Goal: Information Seeking & Learning: Learn about a topic

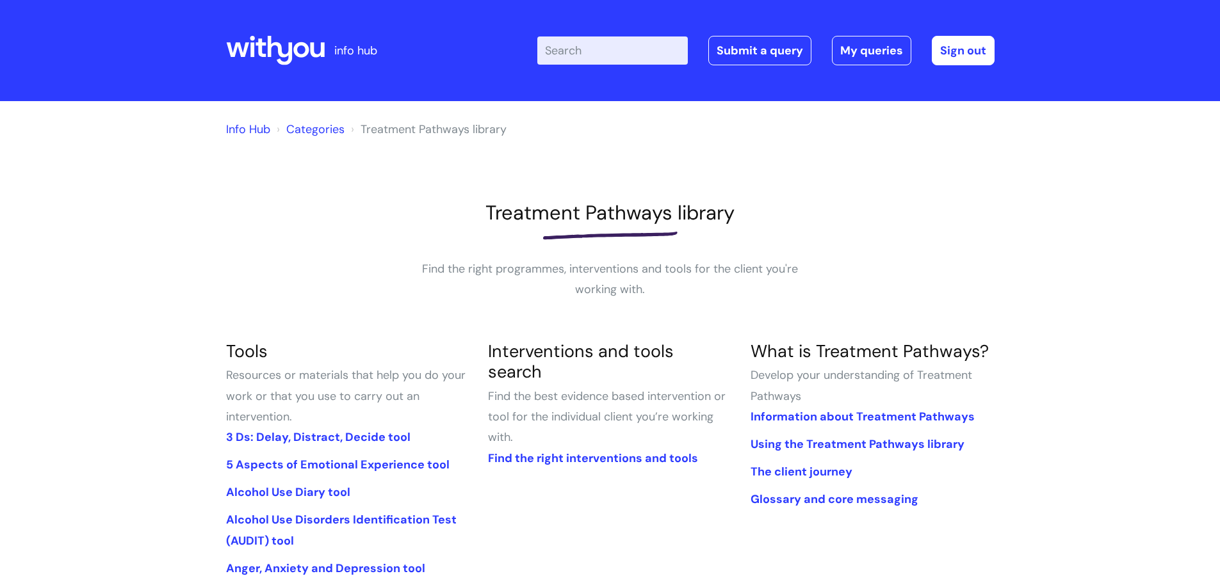
scroll to position [320, 0]
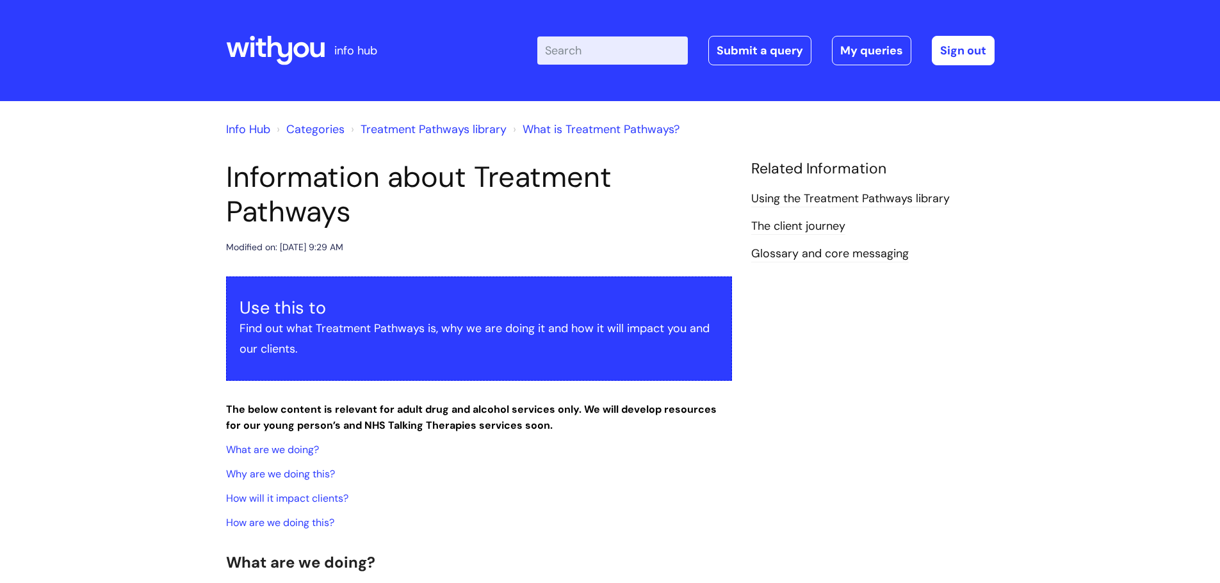
scroll to position [384, 0]
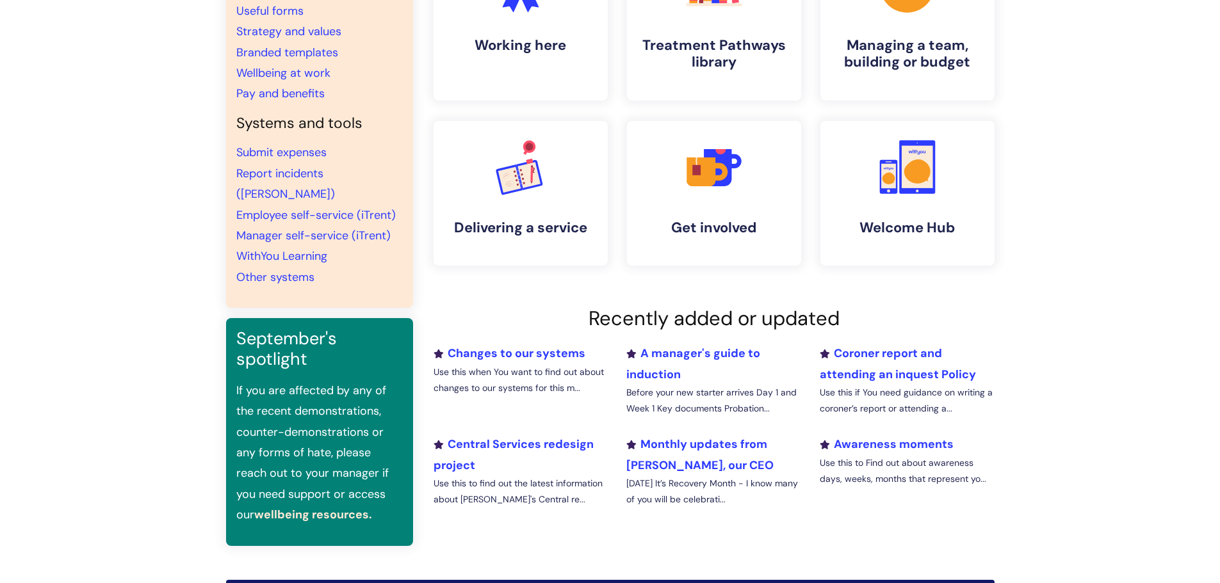
scroll to position [256, 0]
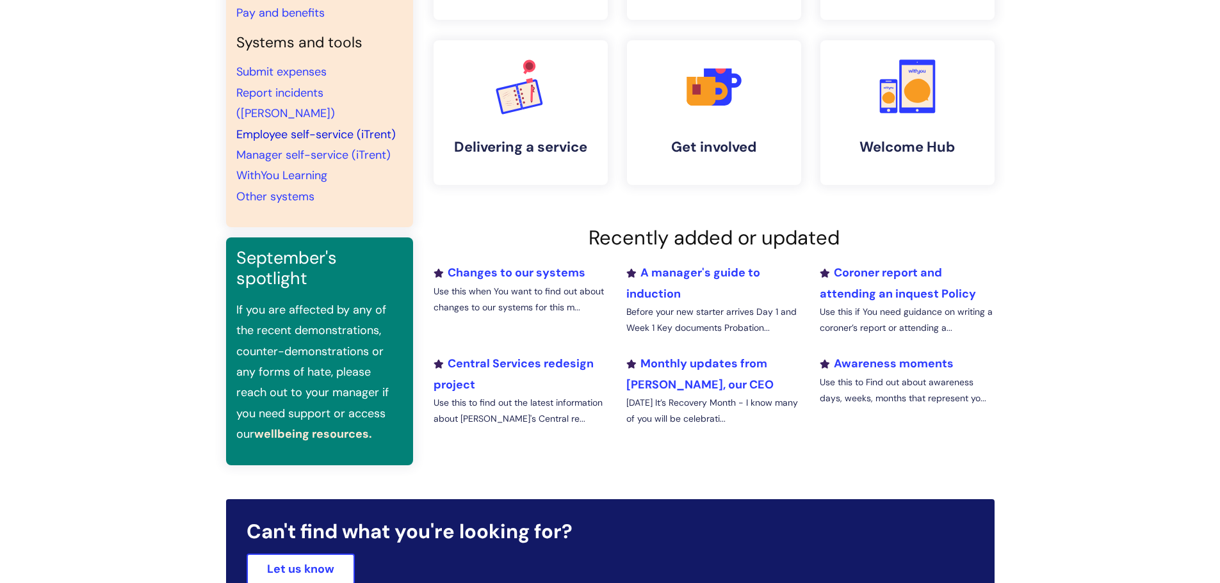
click at [285, 127] on link "Employee self-service (iTrent)" at bounding box center [315, 134] width 159 height 15
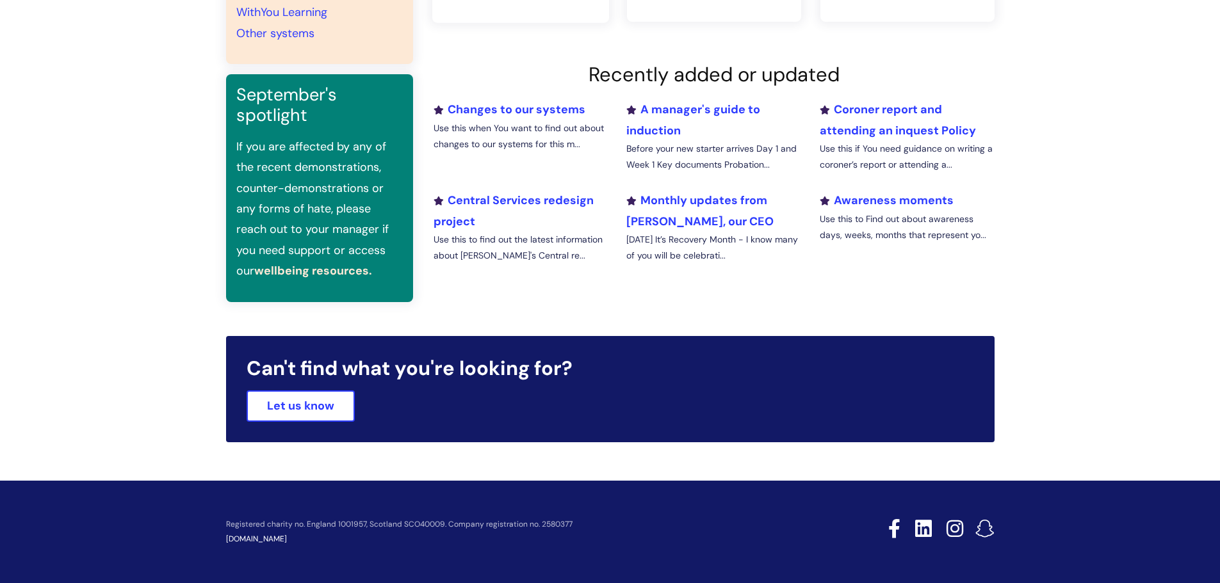
scroll to position [99, 0]
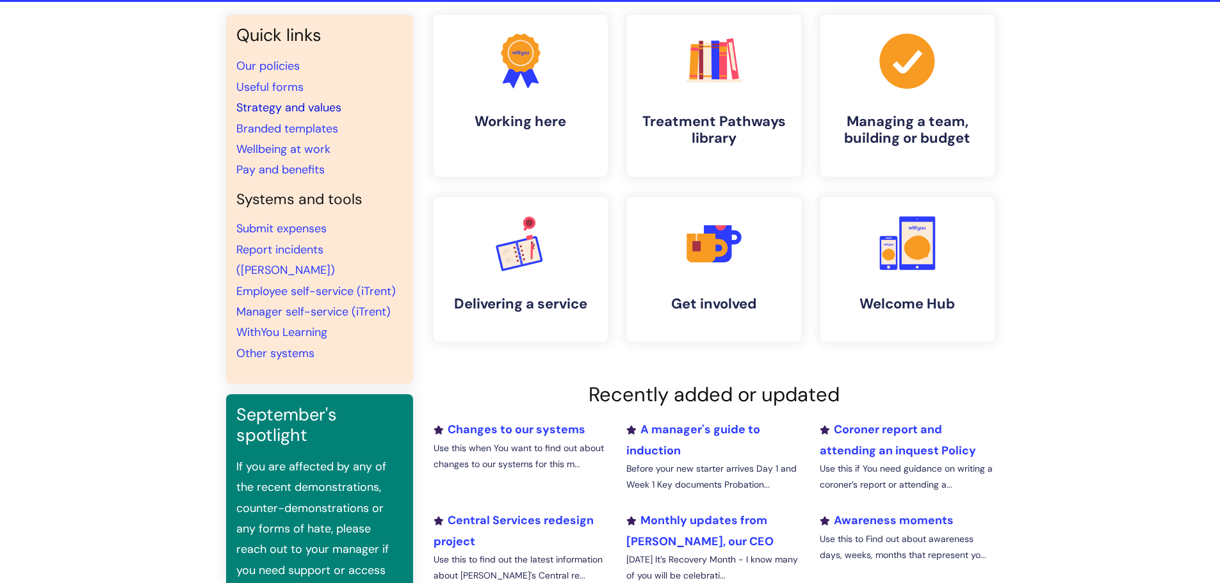
click at [295, 111] on link "Strategy and values" at bounding box center [288, 107] width 105 height 15
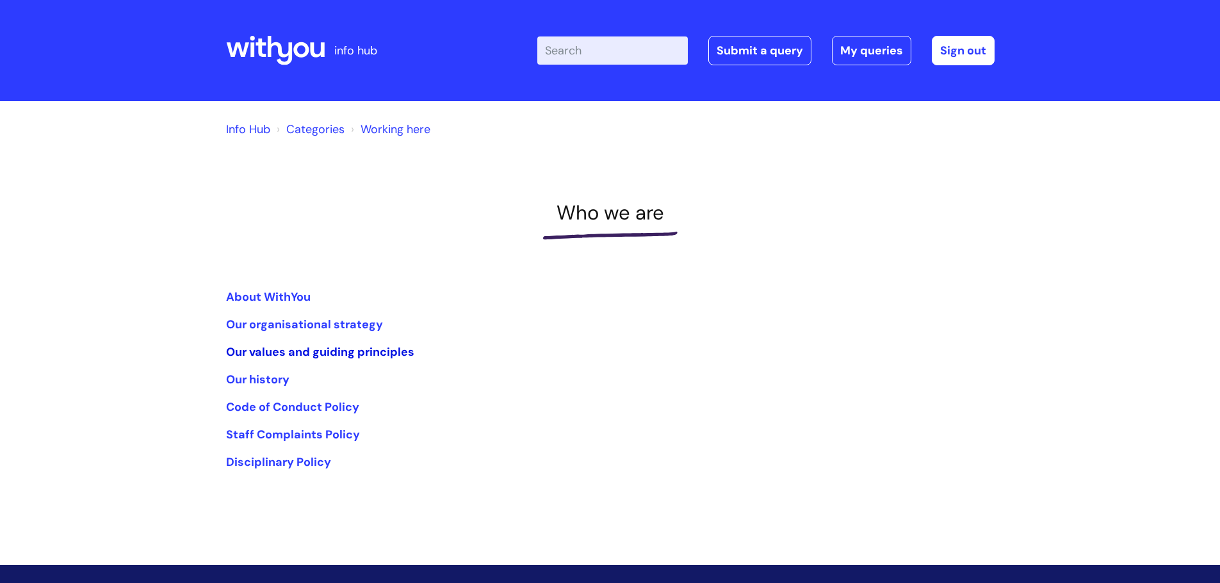
click at [264, 352] on link "Our values and guiding principles" at bounding box center [320, 351] width 188 height 15
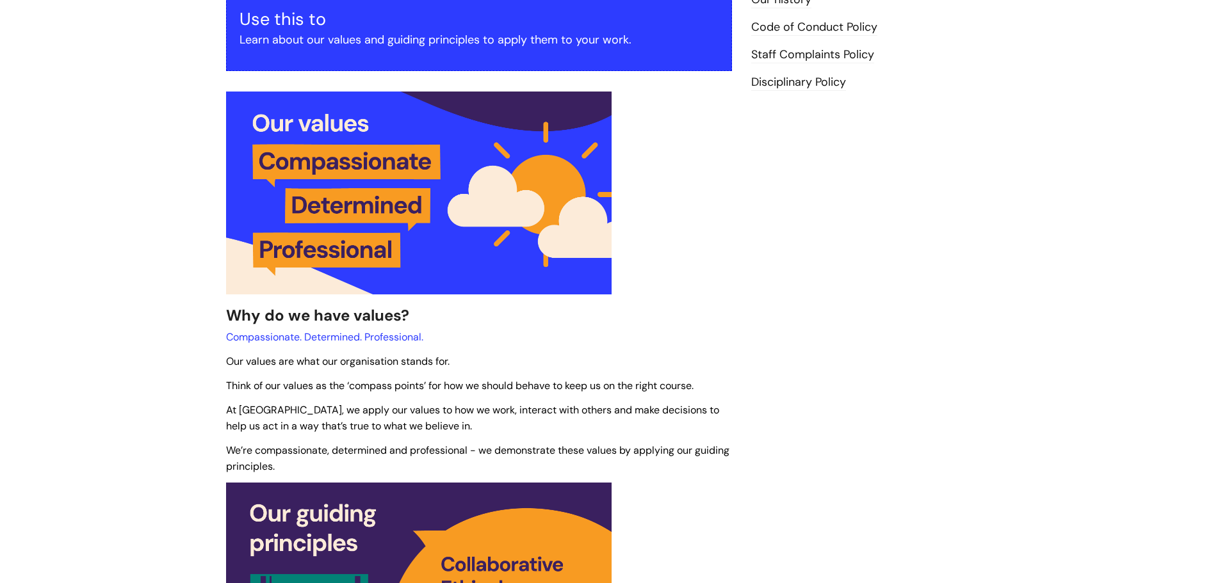
scroll to position [256, 0]
